Goal: Information Seeking & Learning: Compare options

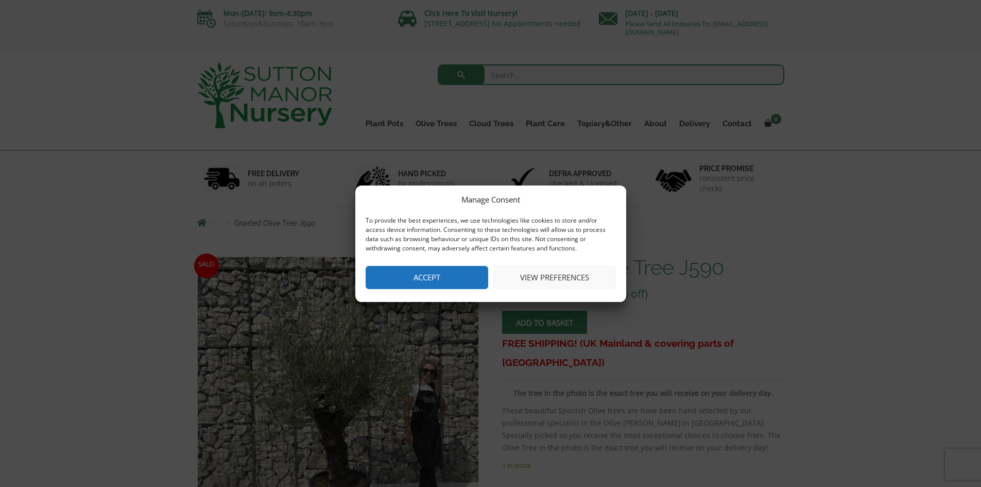
click at [419, 277] on button "Accept" at bounding box center [427, 277] width 123 height 23
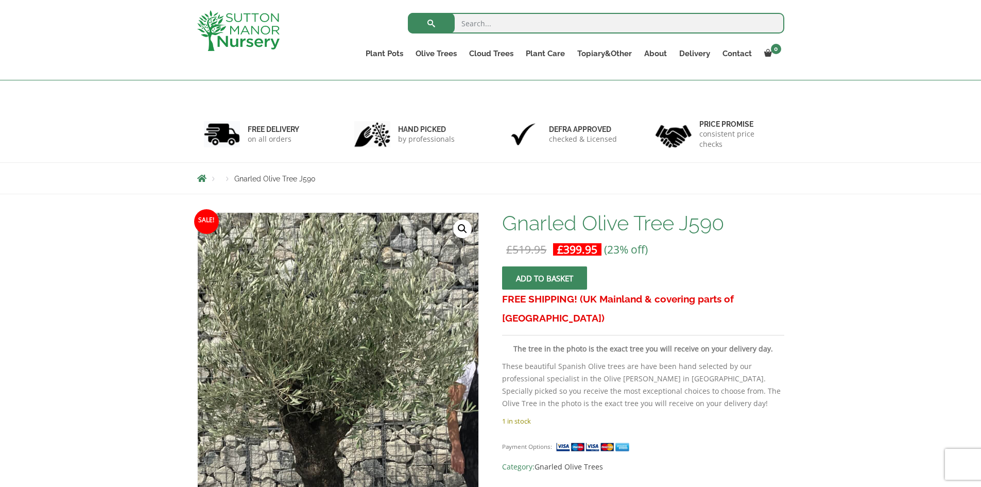
scroll to position [187, 0]
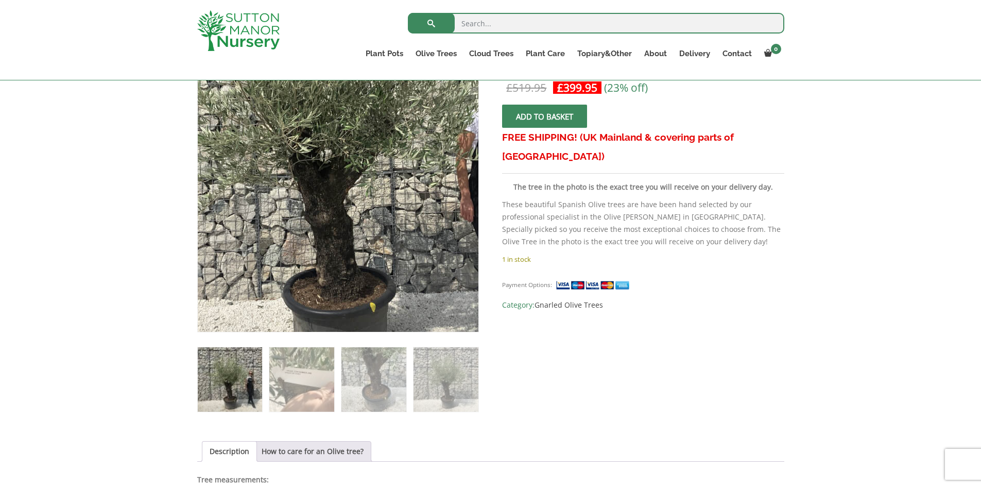
click at [340, 260] on img at bounding box center [335, 134] width 515 height 515
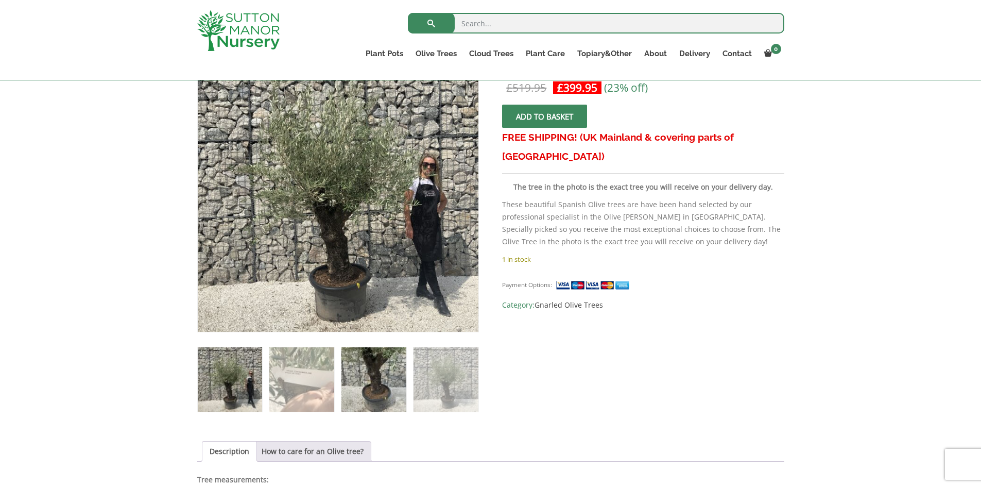
click at [373, 394] on img at bounding box center [373, 379] width 64 height 64
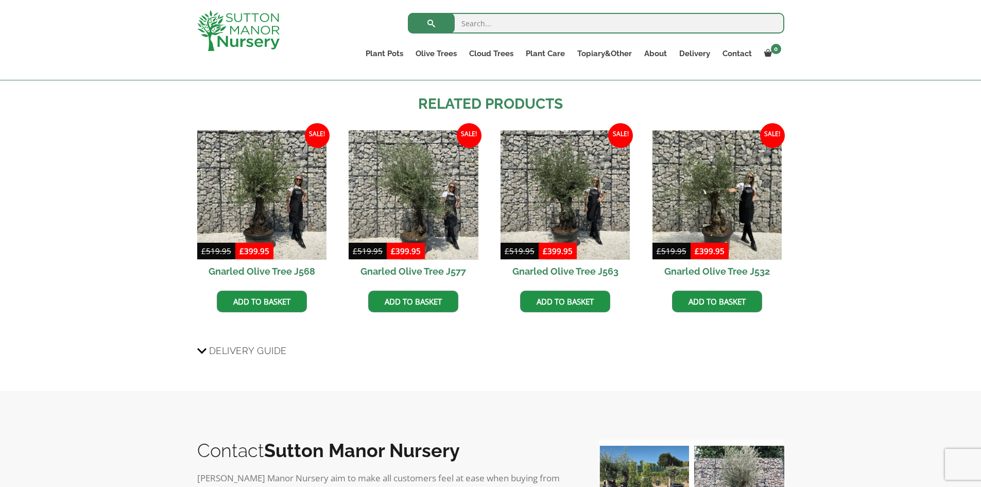
scroll to position [700, 0]
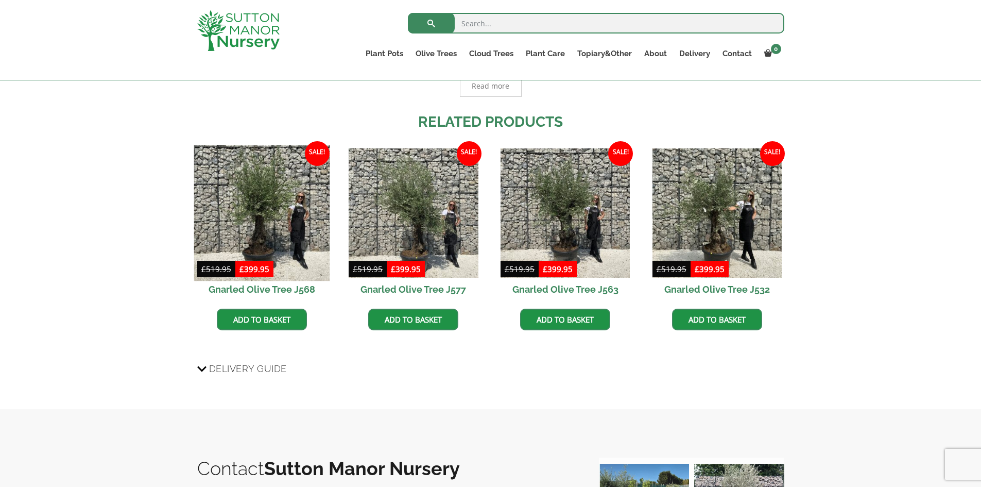
click at [252, 226] on img at bounding box center [262, 213] width 136 height 136
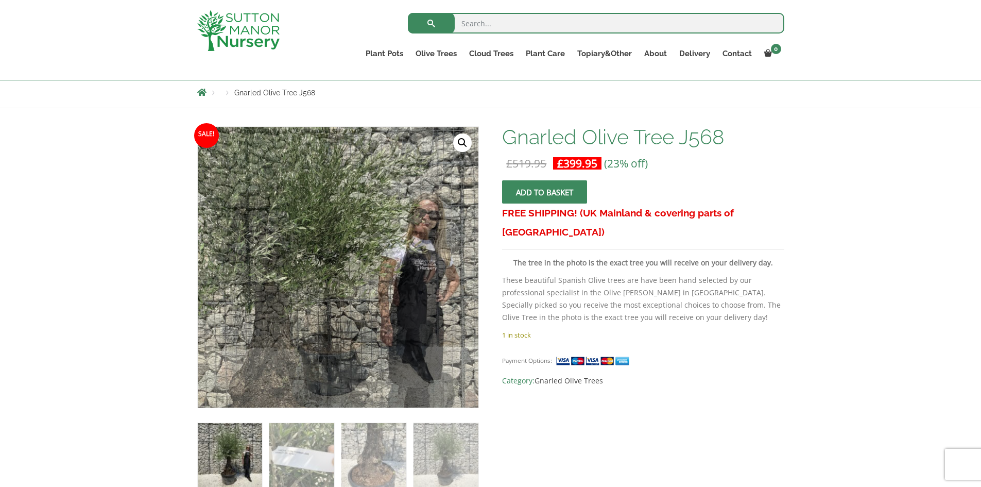
scroll to position [154, 0]
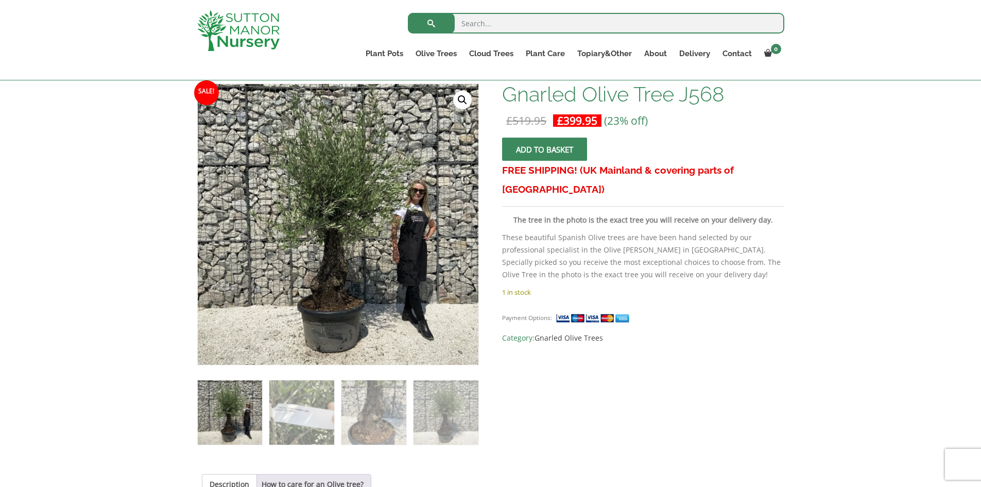
click at [738, 304] on div "Payment Options: Category: Gnarled Olive Trees" at bounding box center [643, 323] width 282 height 41
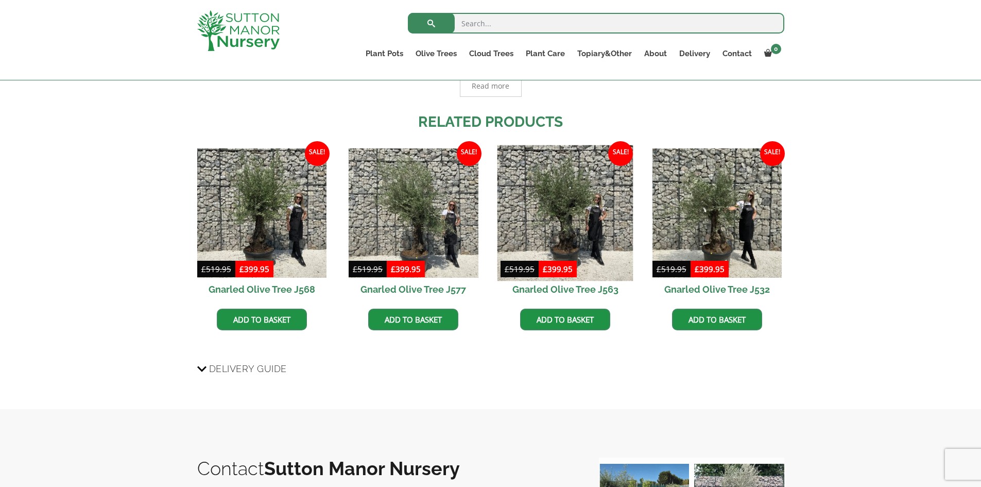
click at [572, 231] on img at bounding box center [565, 213] width 136 height 136
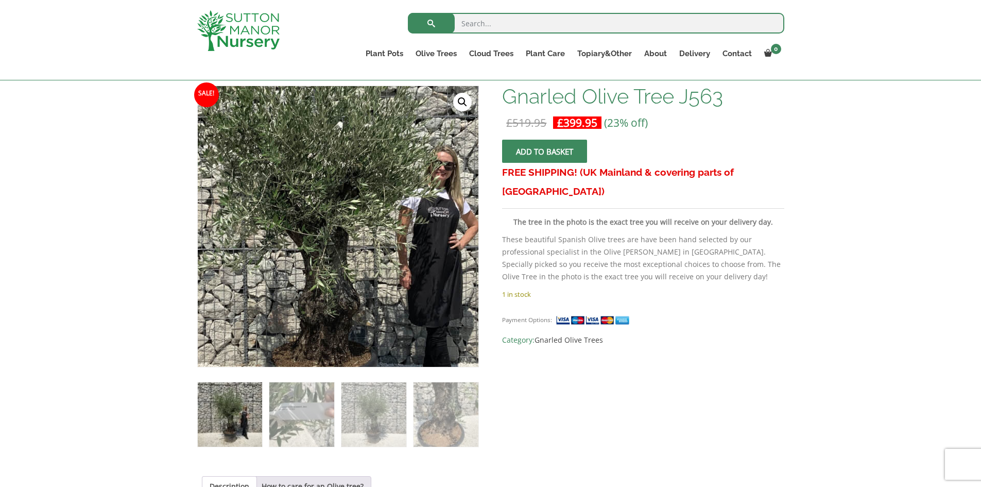
scroll to position [154, 0]
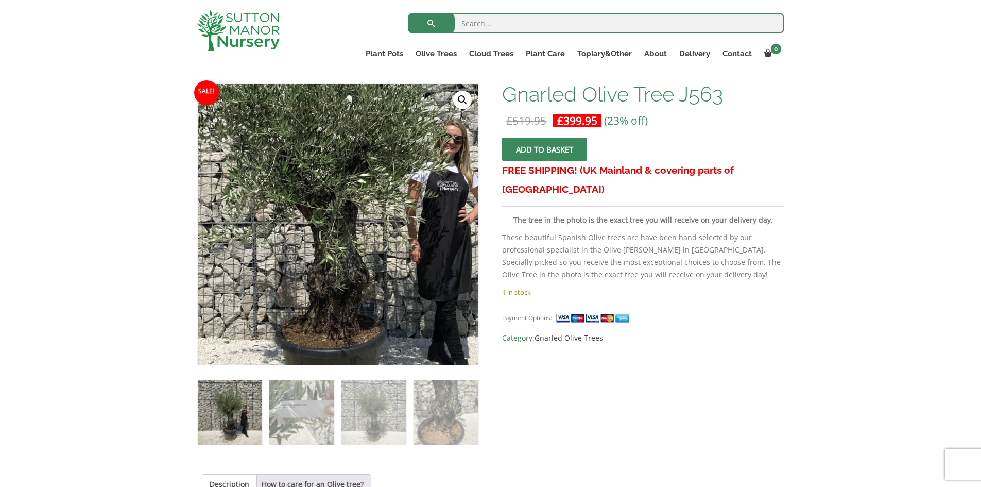
click at [347, 279] on img at bounding box center [330, 194] width 515 height 515
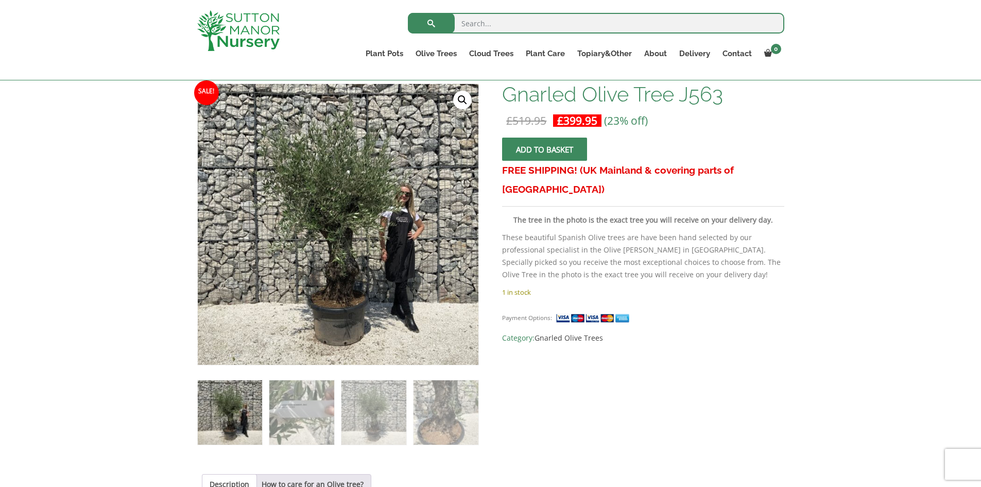
click at [458, 95] on link "🔍" at bounding box center [462, 100] width 19 height 19
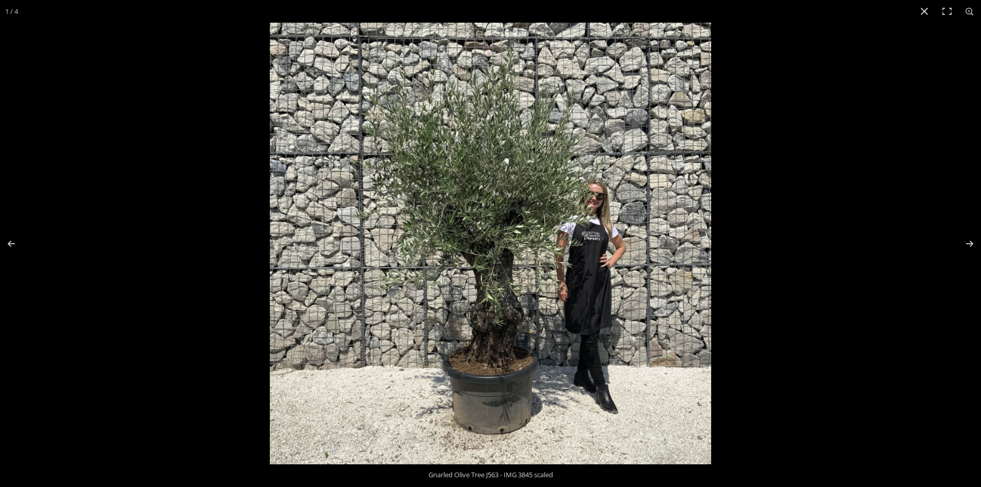
click at [497, 322] on img at bounding box center [490, 243] width 441 height 441
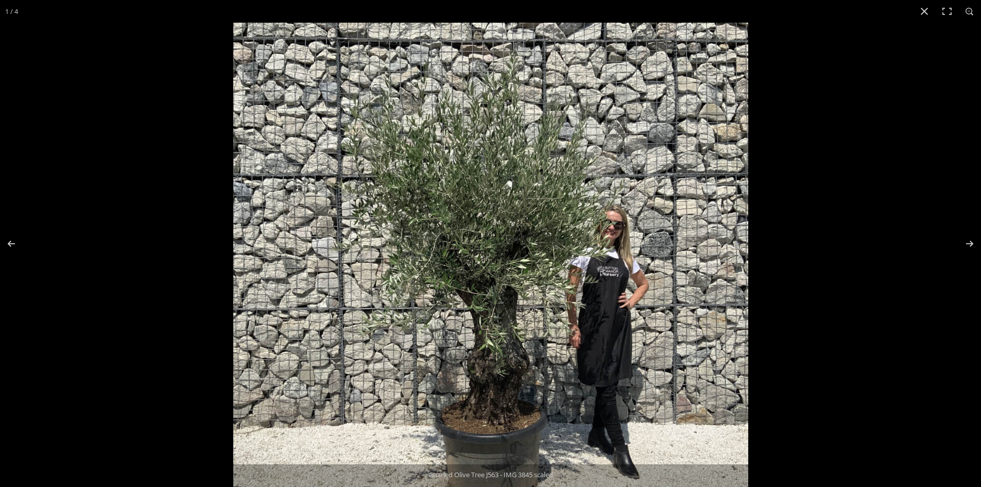
click at [493, 296] on img at bounding box center [490, 280] width 515 height 515
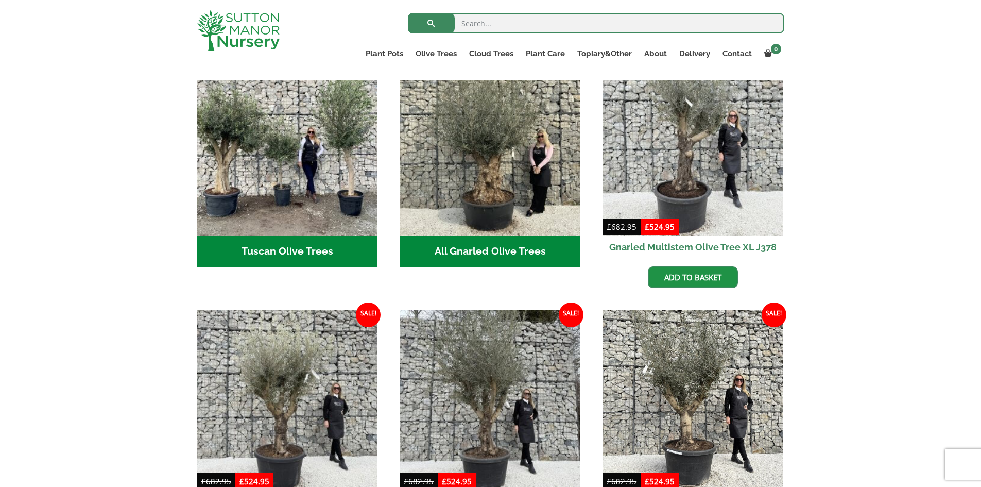
scroll to position [412, 0]
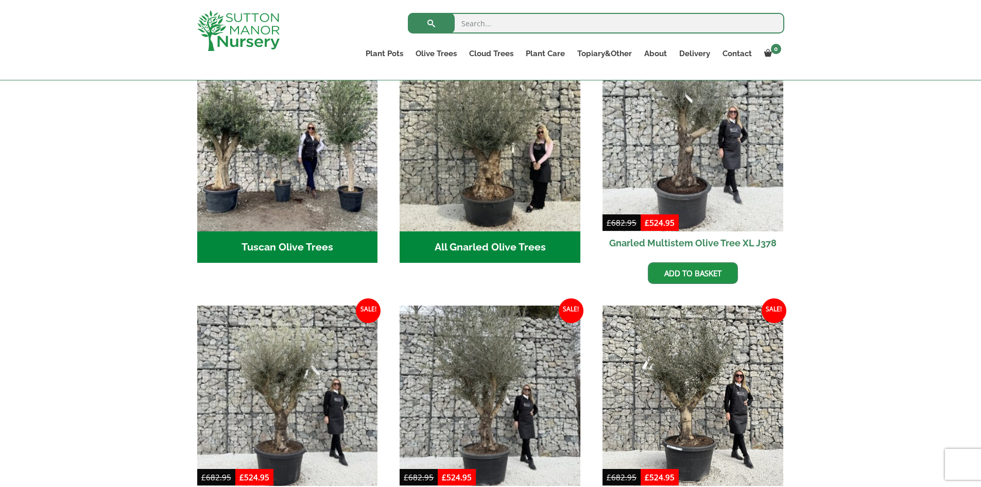
click at [455, 238] on h2 "All Gnarled Olive Trees (203)" at bounding box center [490, 247] width 181 height 32
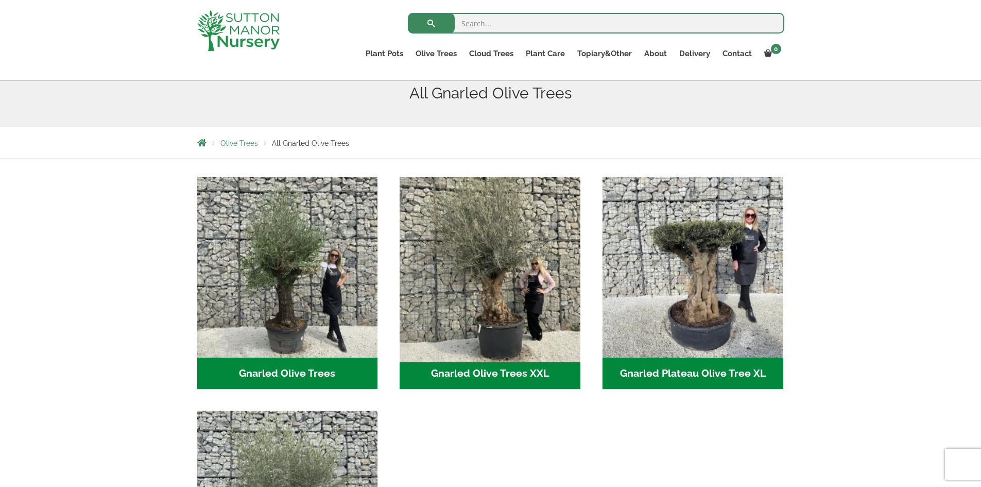
scroll to position [154, 0]
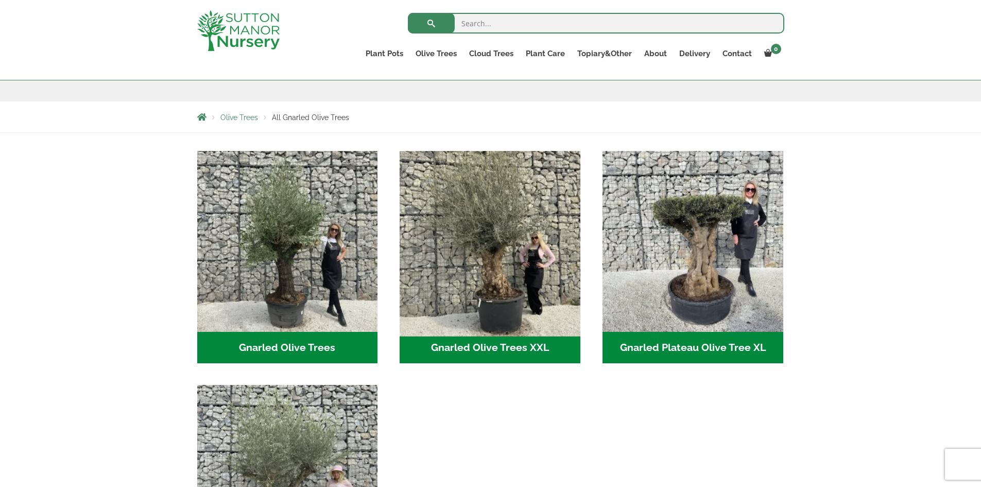
click at [484, 257] on img "Visit product category Gnarled Olive Trees XXL" at bounding box center [489, 240] width 189 height 189
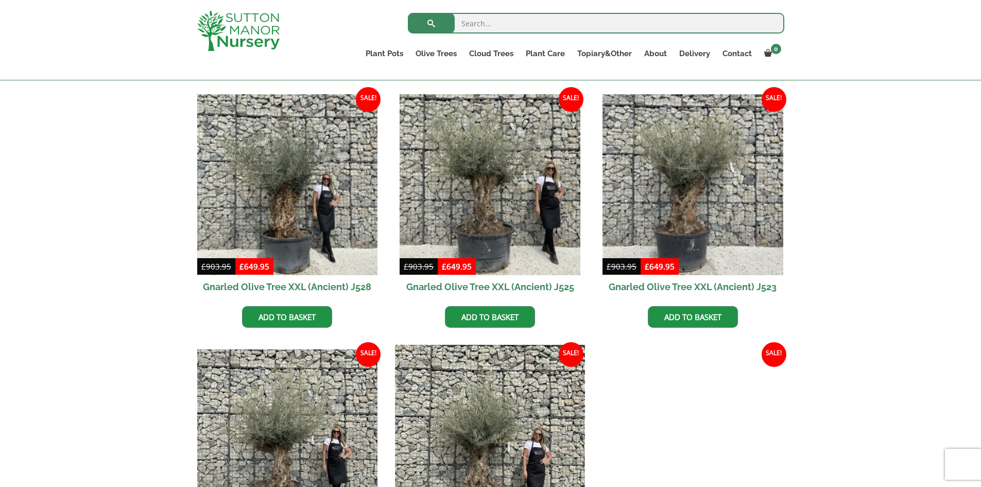
scroll to position [206, 0]
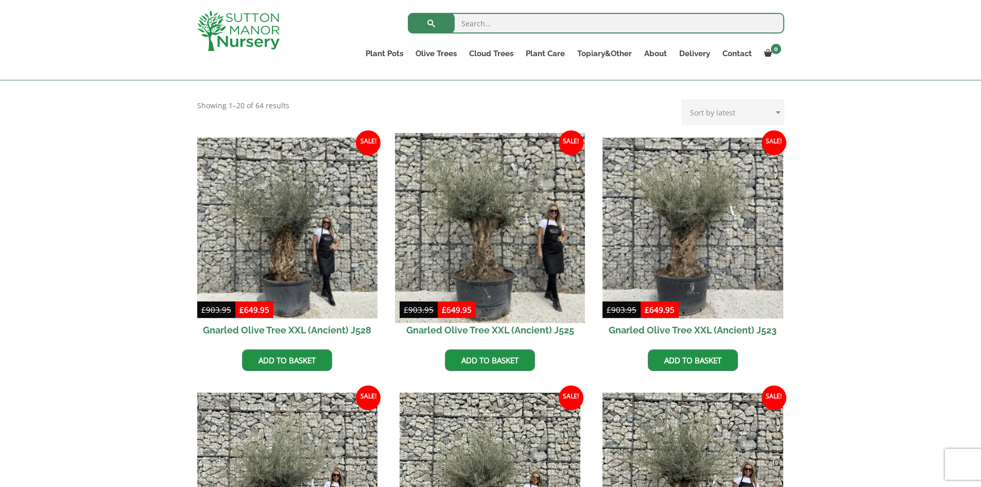
click at [498, 280] on img at bounding box center [489, 227] width 189 height 189
click at [445, 244] on img at bounding box center [489, 227] width 189 height 189
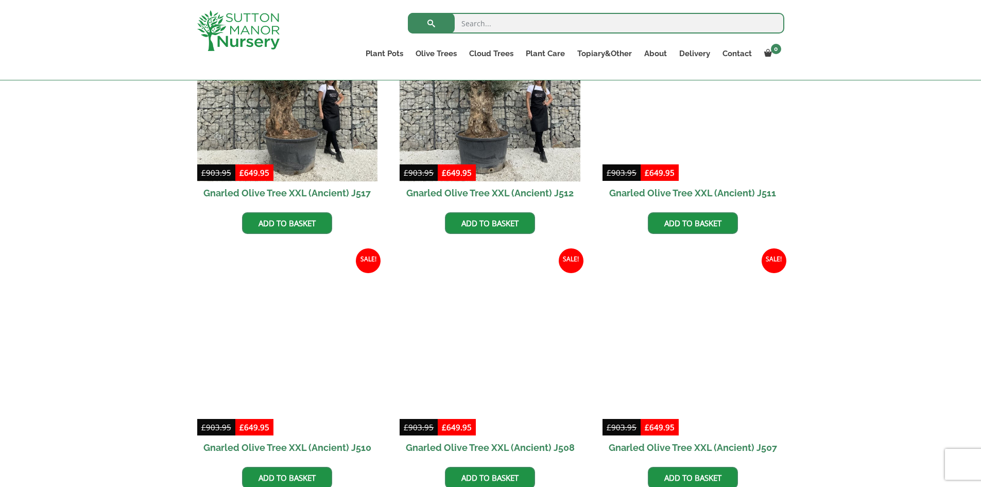
scroll to position [875, 0]
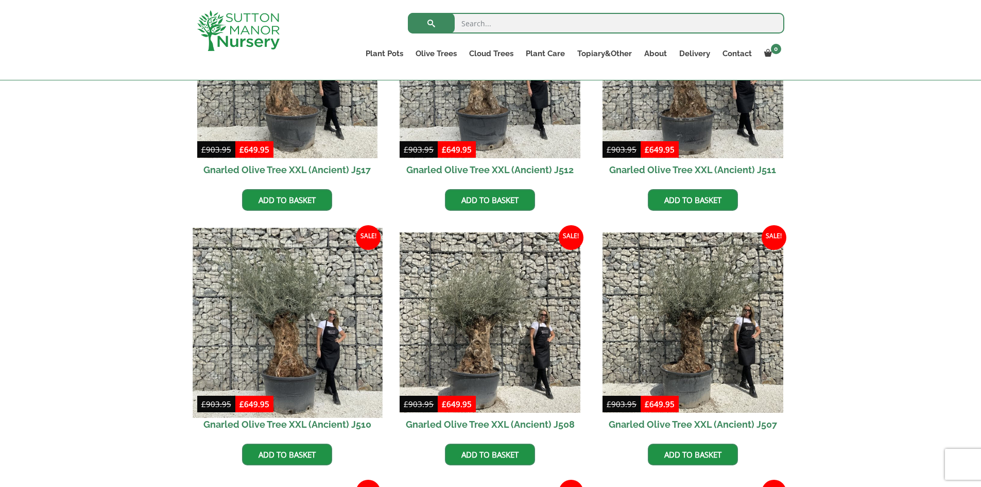
click at [291, 320] on img at bounding box center [287, 322] width 189 height 189
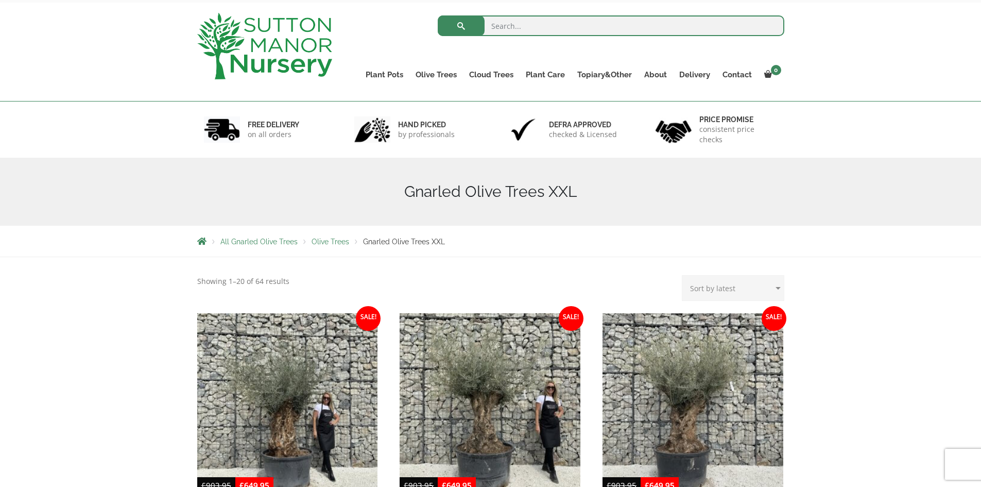
scroll to position [0, 0]
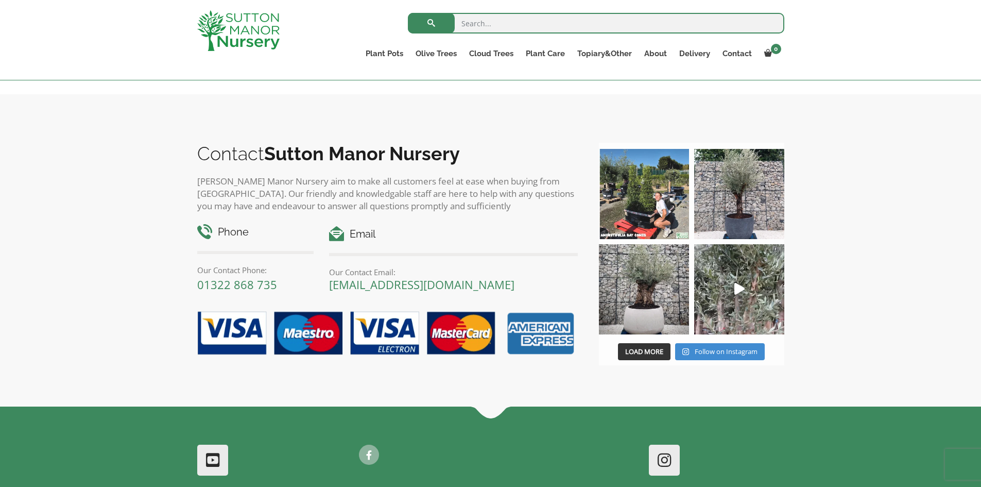
scroll to position [1081, 0]
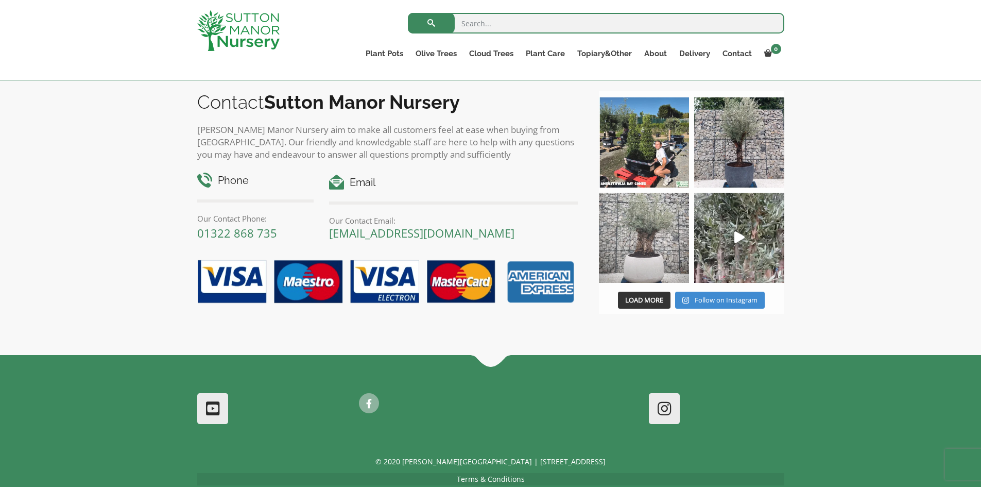
click at [640, 261] on img at bounding box center [644, 238] width 90 height 90
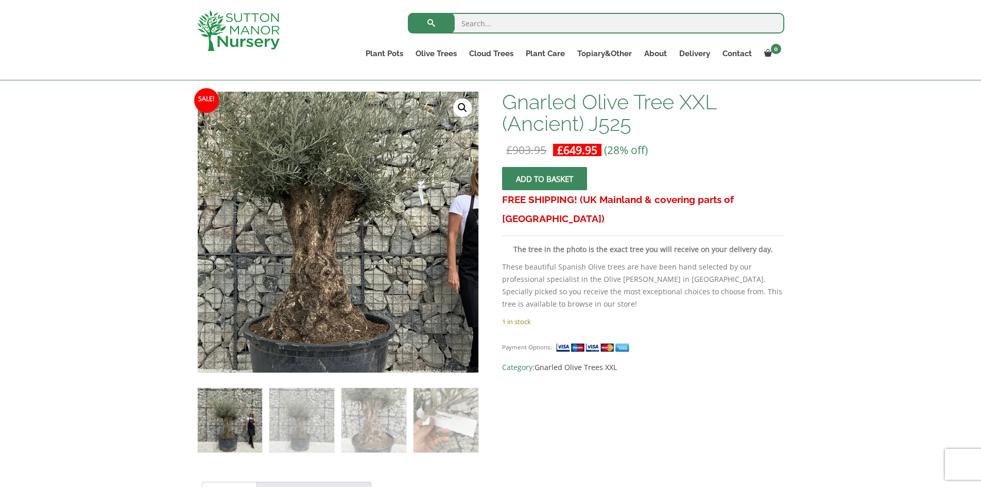
scroll to position [154, 0]
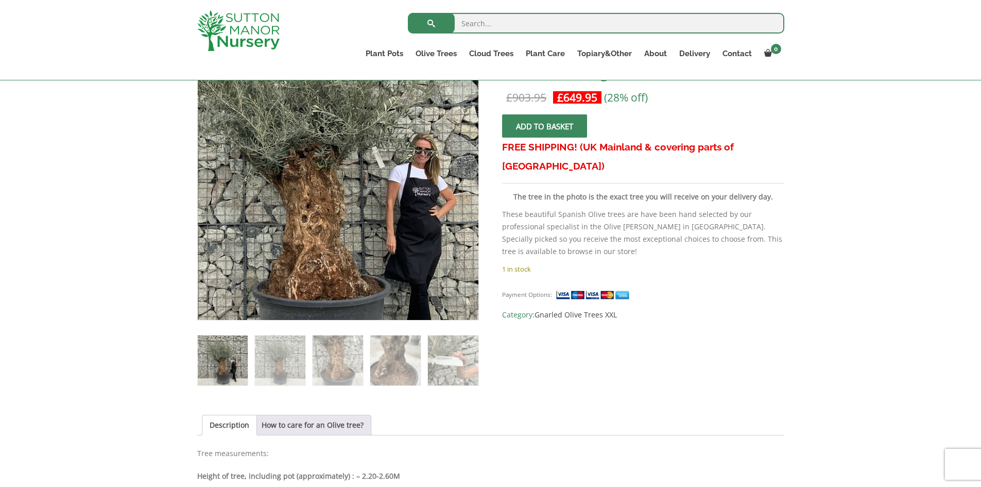
scroll to position [257, 0]
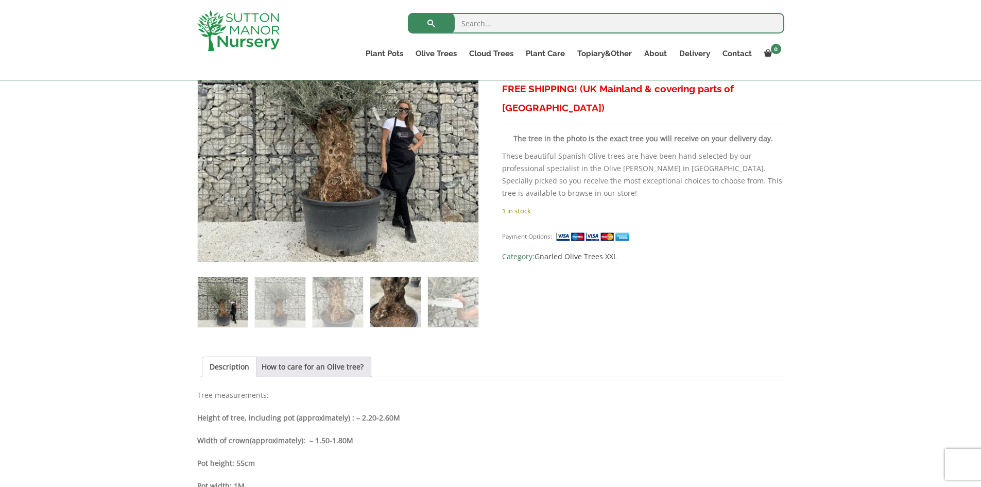
click at [379, 309] on img at bounding box center [395, 302] width 50 height 50
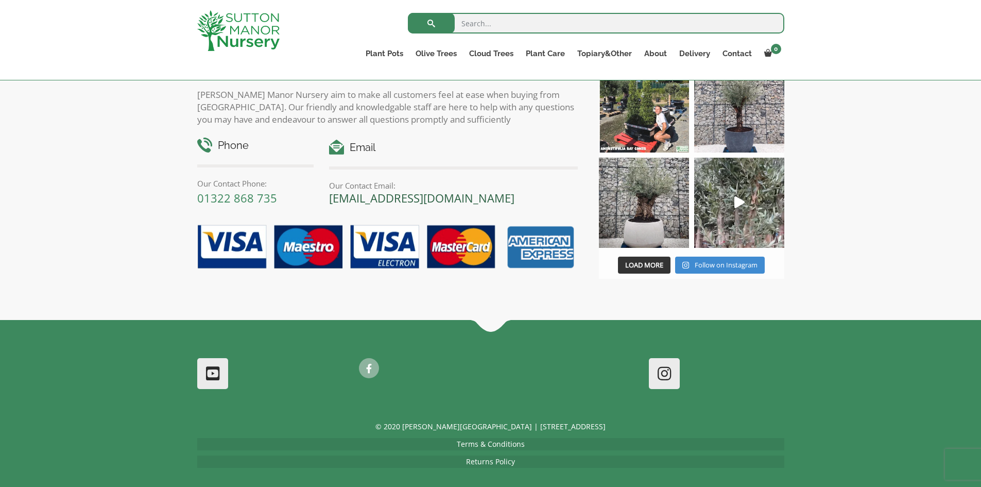
scroll to position [1112, 0]
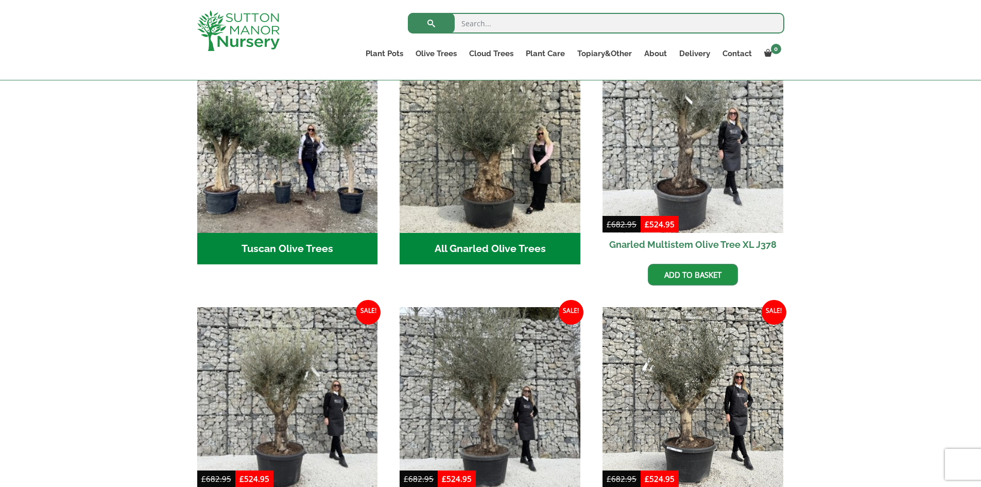
scroll to position [412, 0]
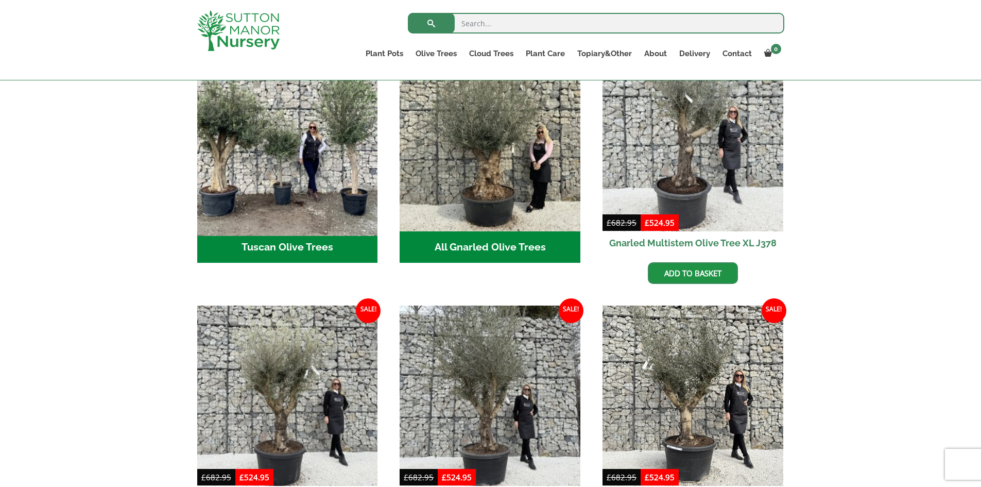
click at [309, 197] on img "Visit product category Tuscan Olive Trees" at bounding box center [287, 140] width 189 height 189
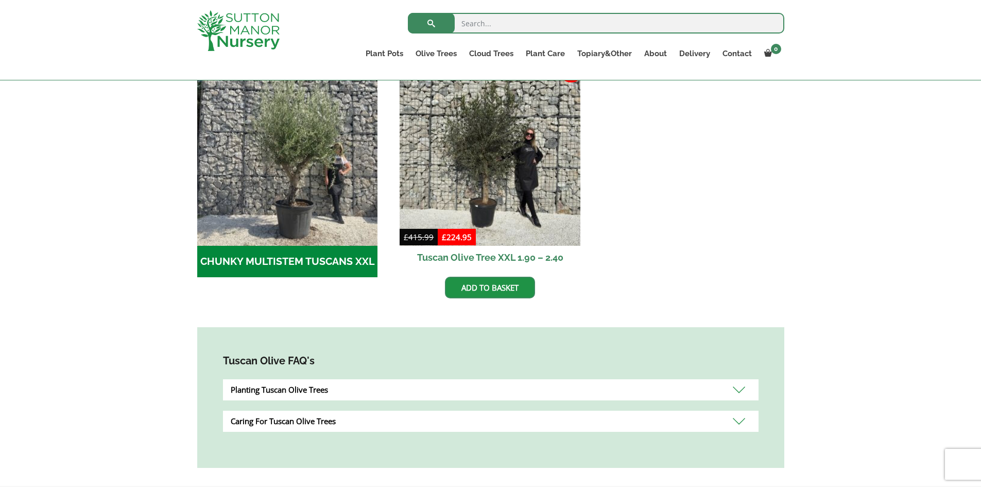
scroll to position [360, 0]
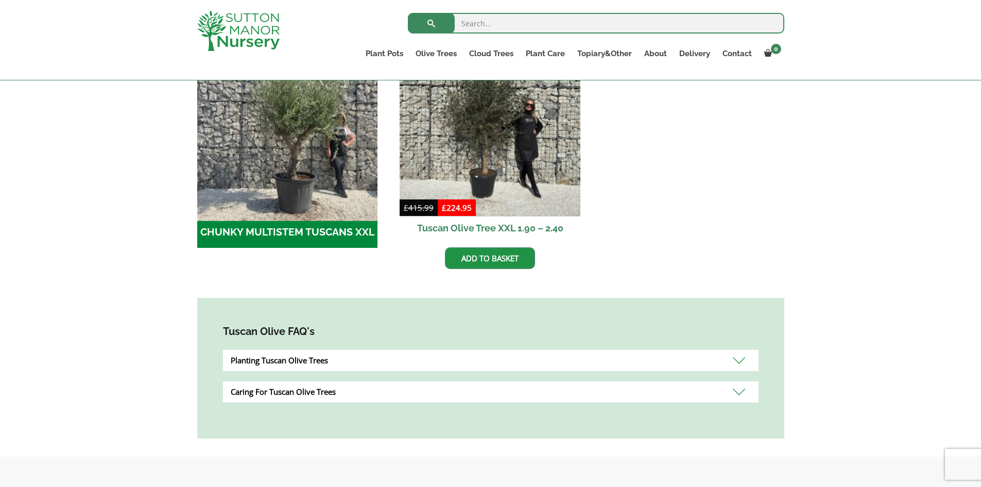
click at [265, 195] on img "Visit product category CHUNKY MULTISTEM TUSCANS XXL" at bounding box center [287, 125] width 189 height 189
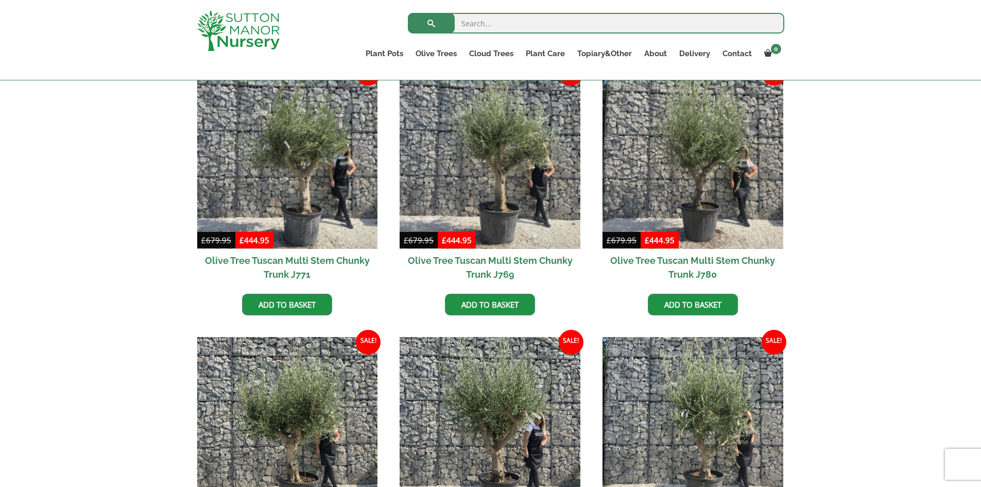
scroll to position [257, 0]
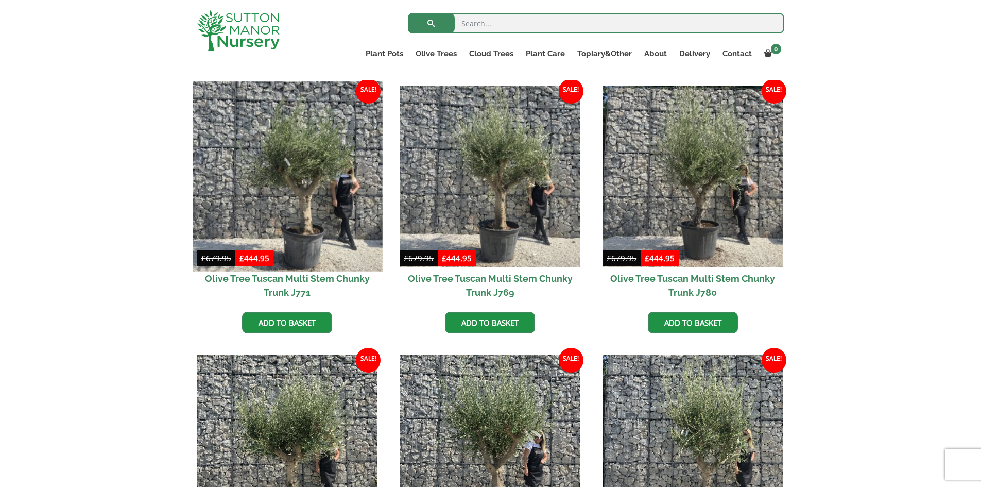
click at [310, 220] on img at bounding box center [287, 175] width 189 height 189
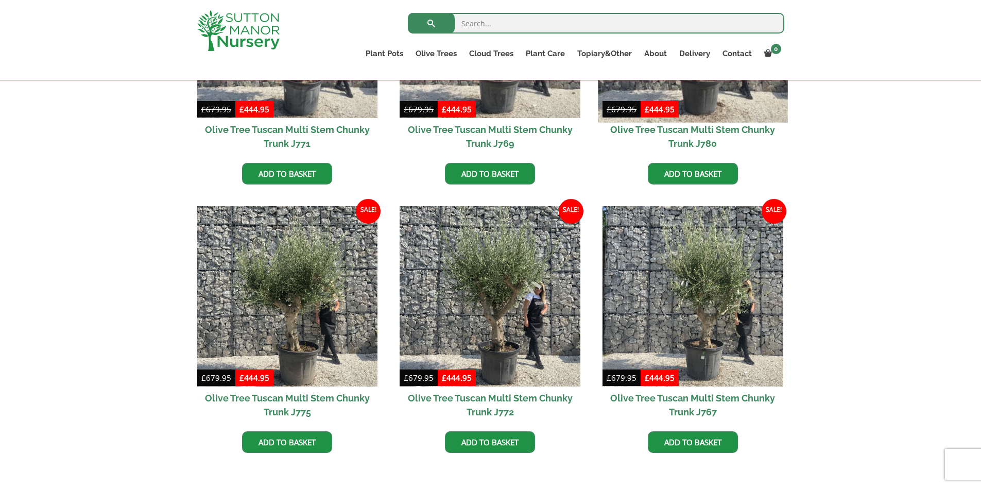
scroll to position [412, 0]
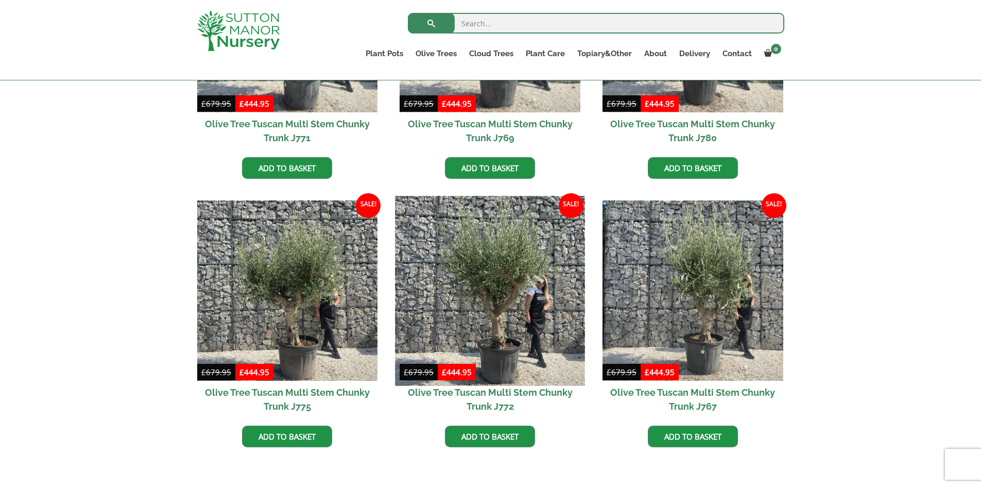
click at [576, 294] on img at bounding box center [489, 290] width 189 height 189
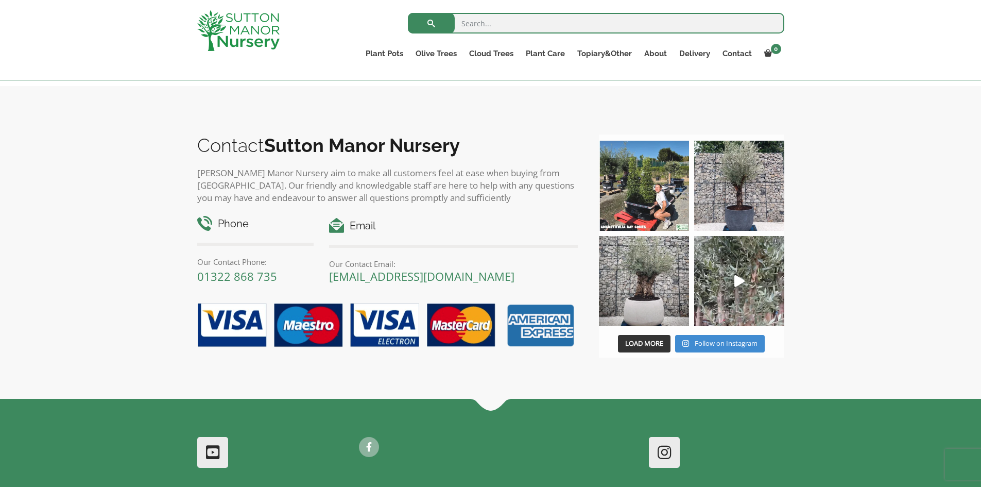
scroll to position [824, 0]
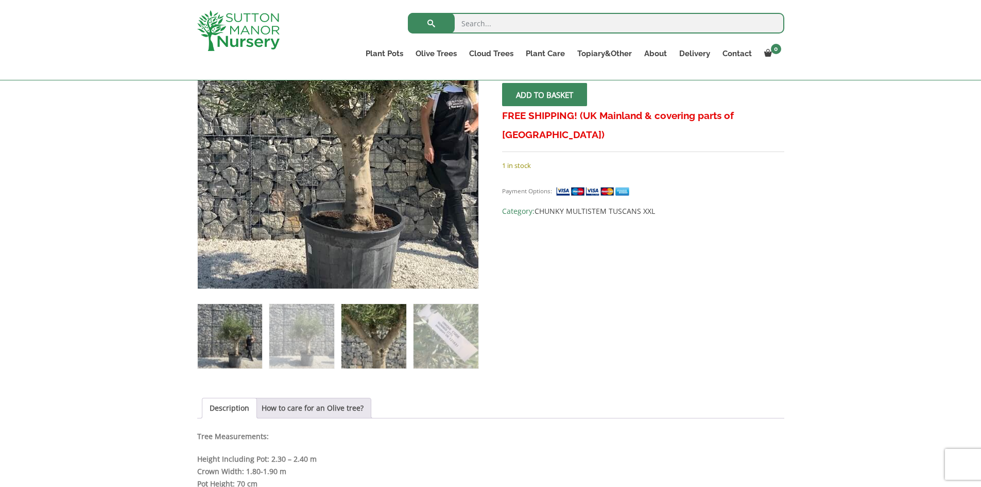
scroll to position [257, 0]
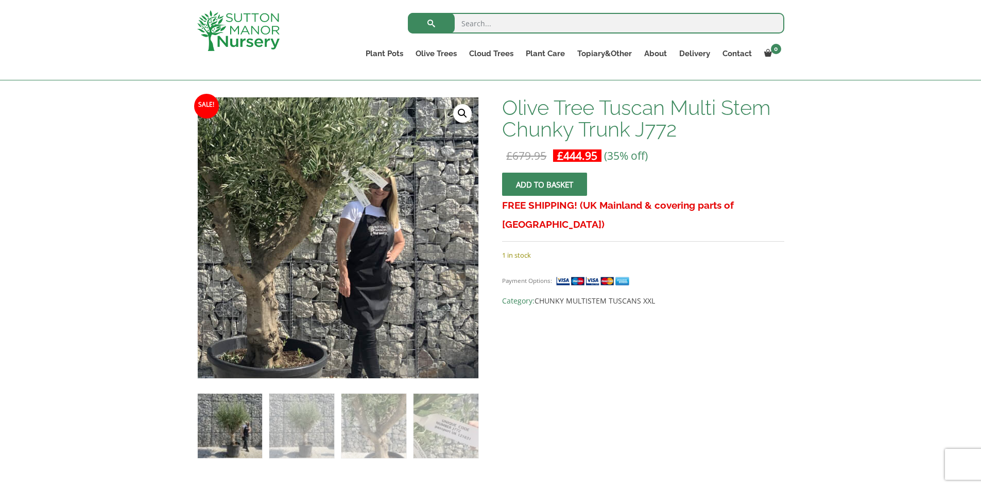
scroll to position [154, 0]
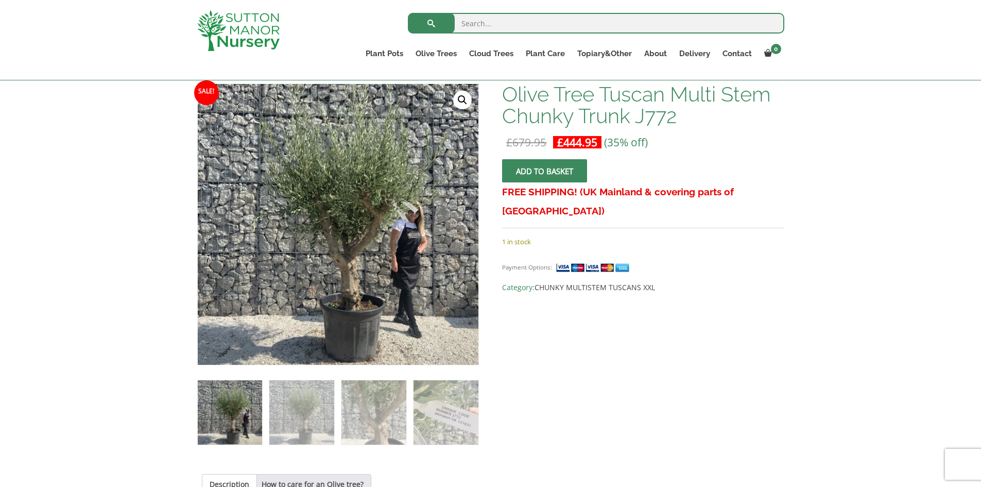
click at [459, 95] on link "🔍" at bounding box center [462, 100] width 19 height 19
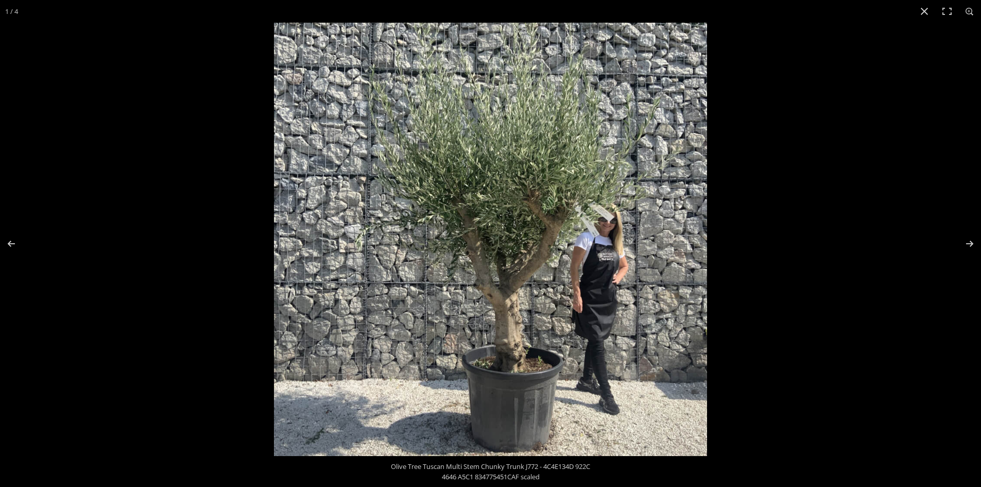
click at [467, 287] on img at bounding box center [490, 239] width 433 height 433
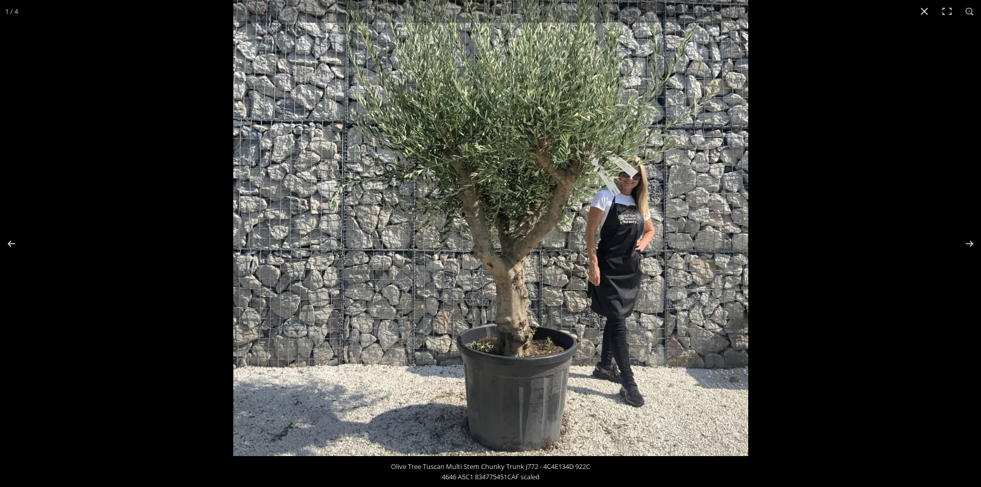
click at [468, 287] on img at bounding box center [490, 198] width 515 height 515
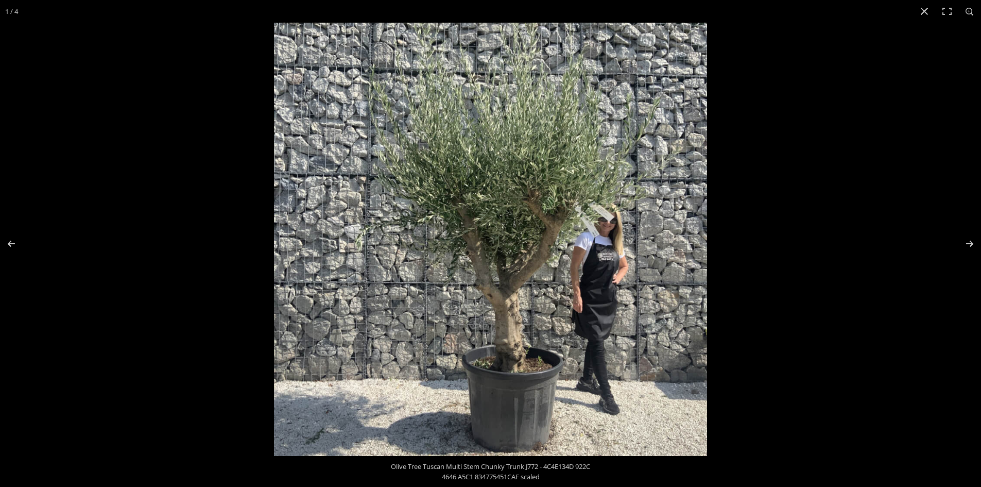
click at [469, 287] on img at bounding box center [490, 239] width 433 height 433
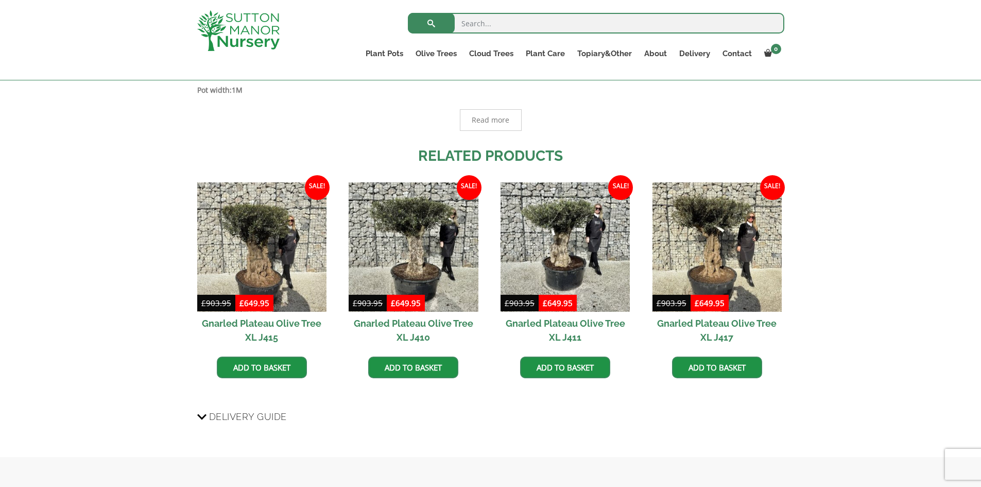
scroll to position [669, 0]
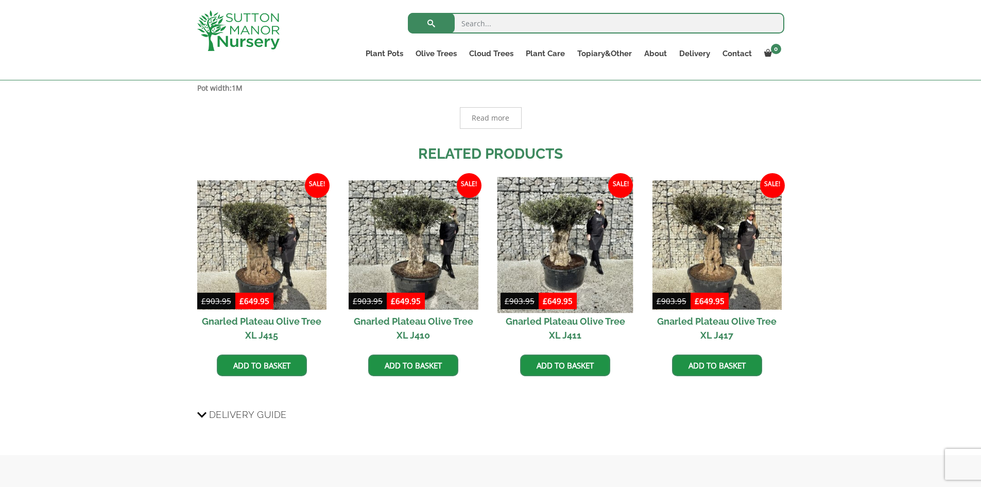
click at [537, 240] on img at bounding box center [565, 245] width 136 height 136
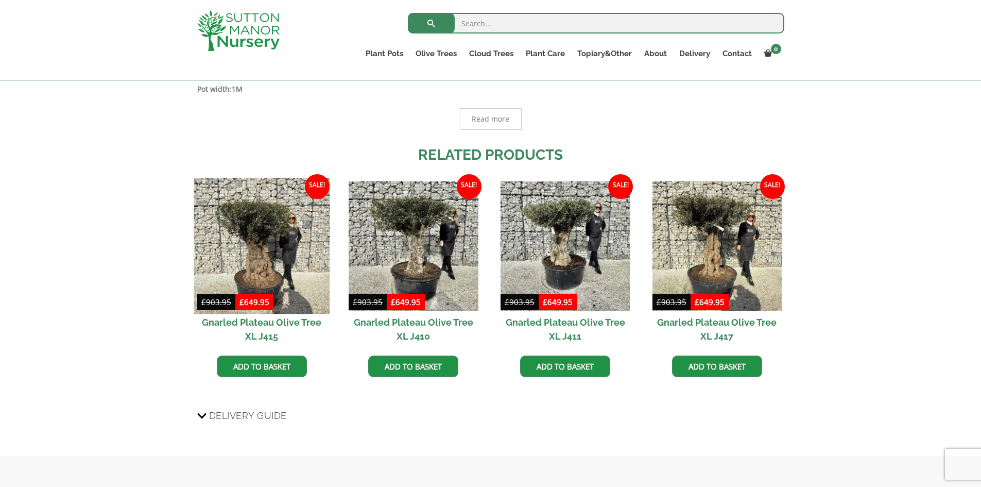
click at [234, 264] on img at bounding box center [262, 246] width 136 height 136
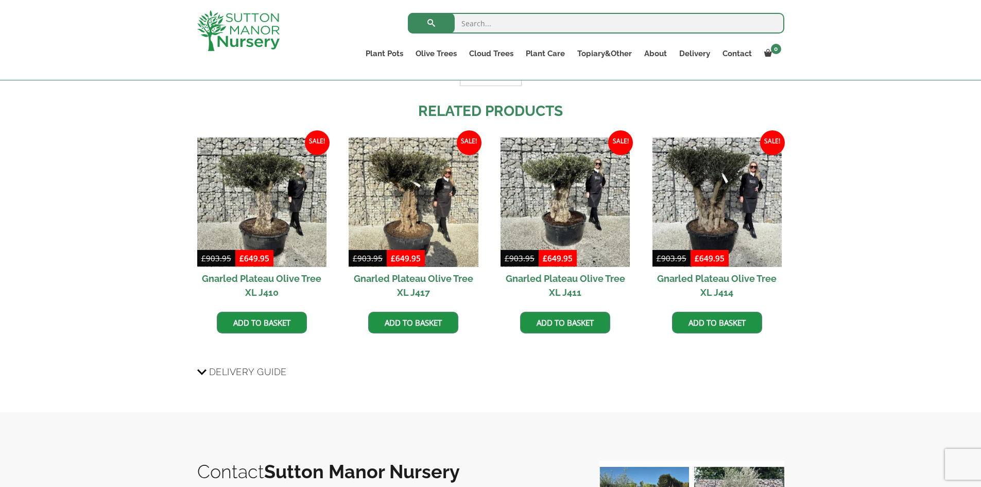
scroll to position [721, 0]
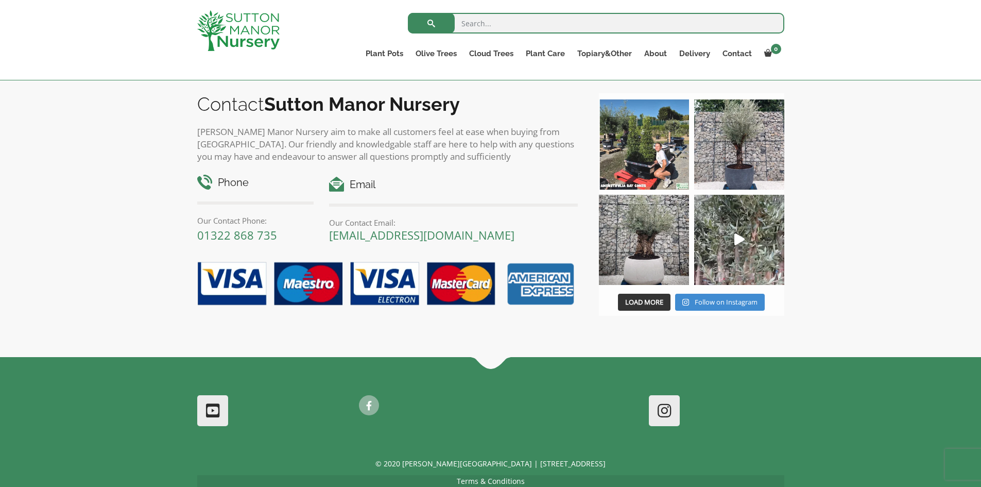
scroll to position [1127, 0]
